Goal: Use online tool/utility

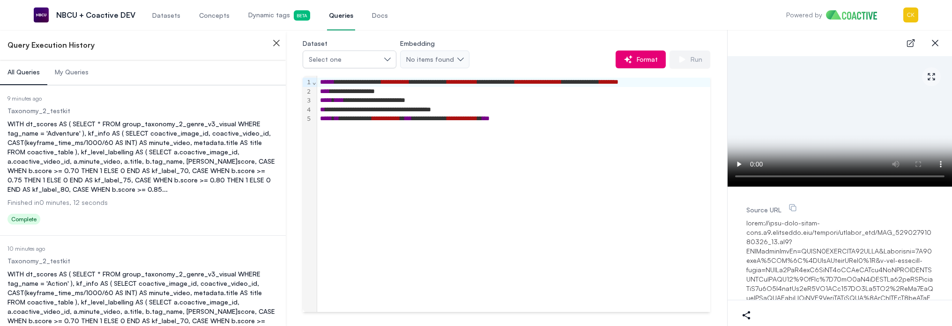
click at [66, 73] on span "My Queries" at bounding box center [72, 71] width 34 height 9
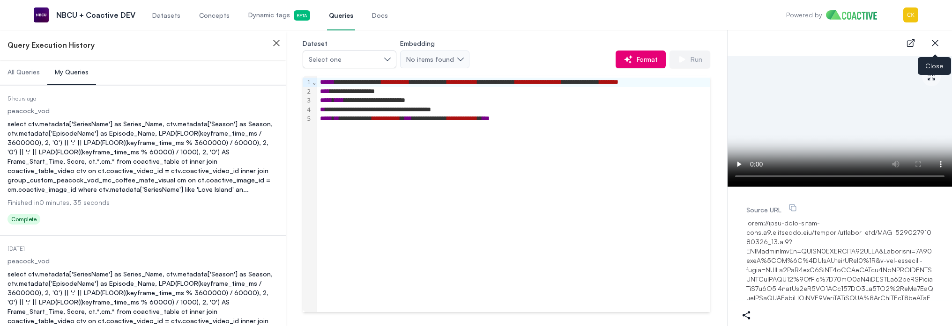
click at [935, 46] on icon "button" at bounding box center [934, 42] width 11 height 11
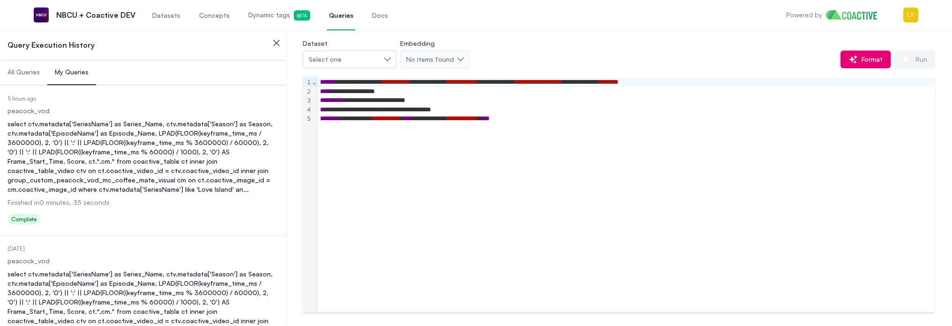
click at [142, 134] on div "select ctv.metadata['SeriesName'] as Series_Name, ctv.metadata['Season'] as Sea…" at bounding box center [142, 156] width 271 height 75
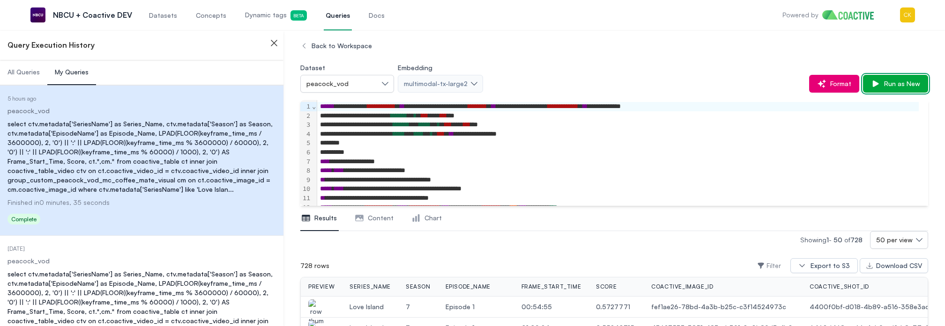
click at [913, 83] on span "Run as New" at bounding box center [900, 83] width 40 height 9
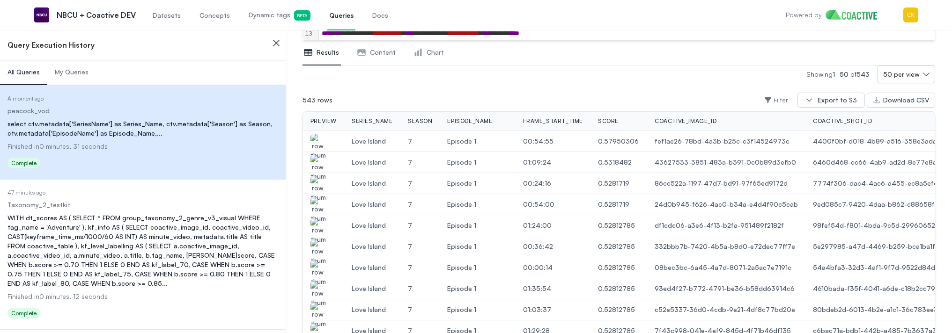
click at [347, 144] on td "Love Island" at bounding box center [372, 141] width 56 height 21
click at [322, 140] on img "button" at bounding box center [318, 147] width 15 height 26
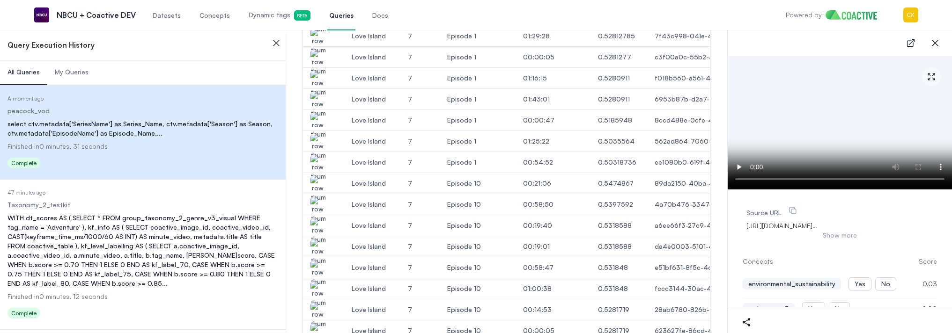
scroll to position [474, 0]
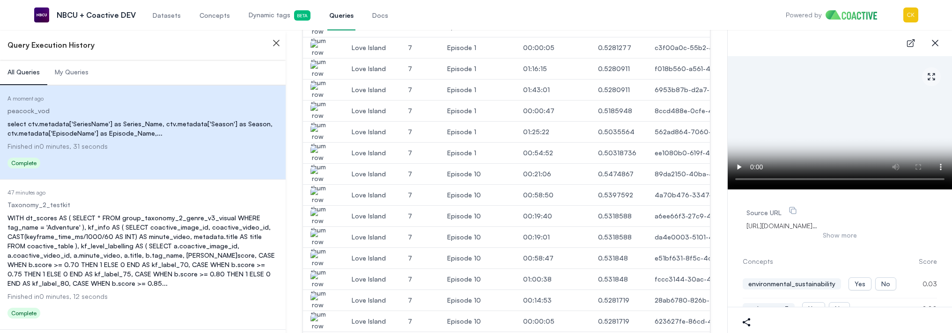
click at [318, 176] on img "button" at bounding box center [318, 180] width 15 height 26
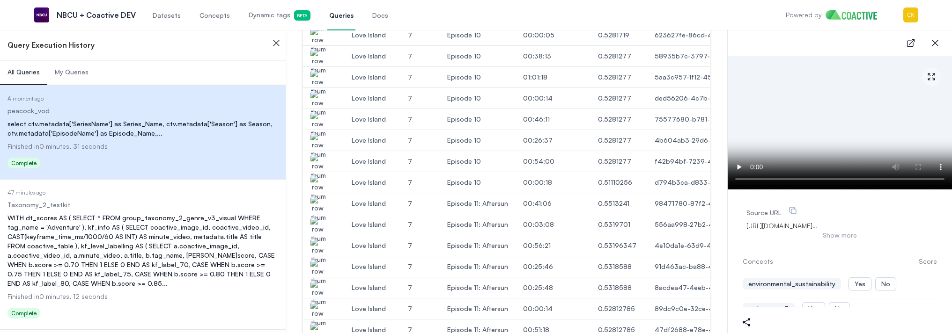
scroll to position [767, 0]
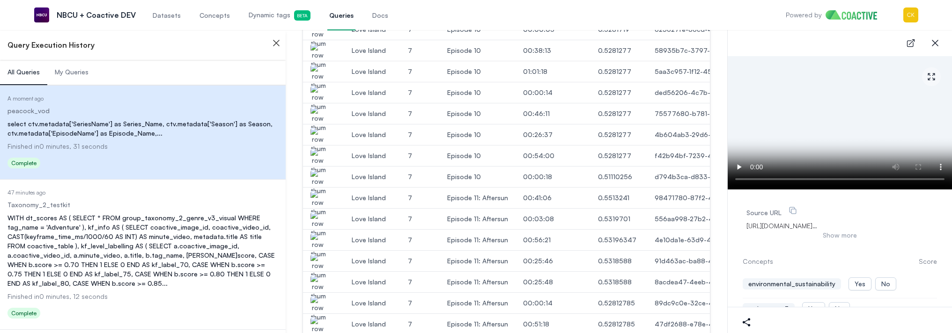
click at [324, 203] on img "button" at bounding box center [318, 204] width 15 height 26
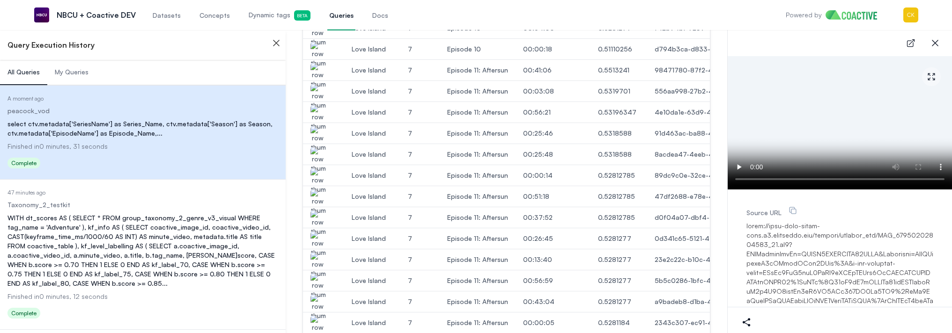
scroll to position [1078, 0]
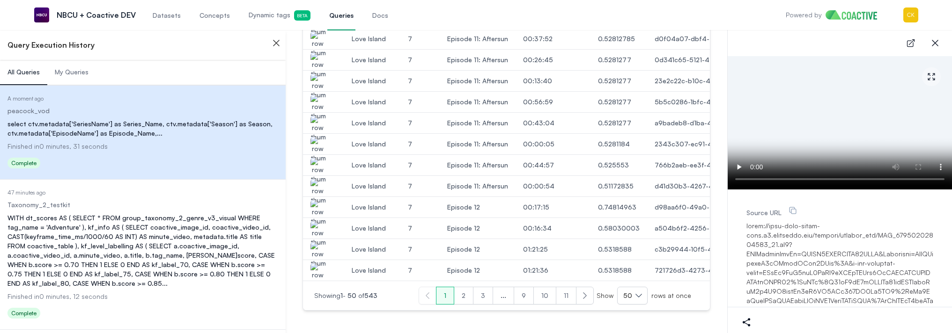
click at [316, 204] on img "button" at bounding box center [318, 213] width 15 height 26
